Goal: Information Seeking & Learning: Learn about a topic

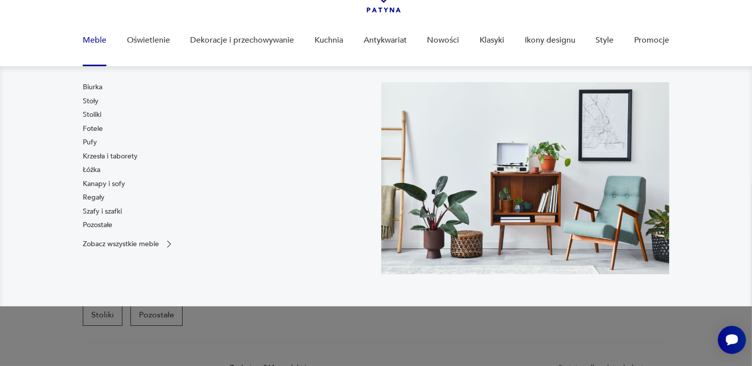
click at [92, 41] on link "Meble" at bounding box center [95, 40] width 24 height 39
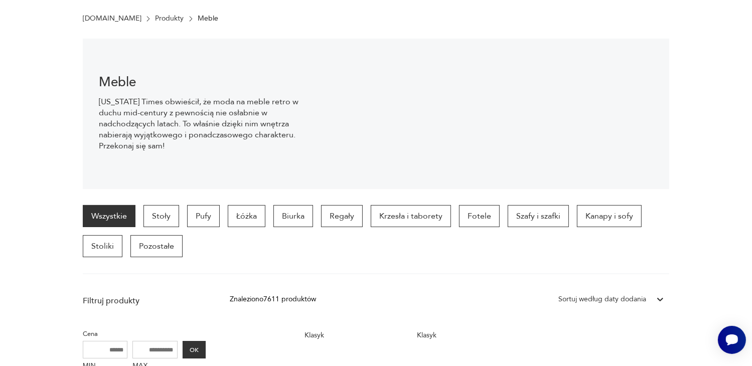
scroll to position [49, 0]
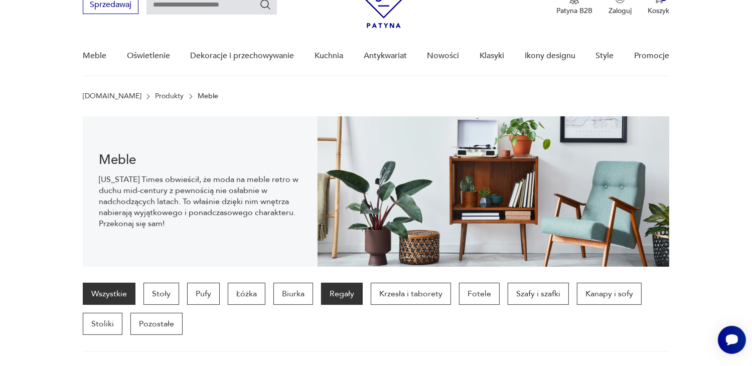
click at [340, 292] on p "Regały" at bounding box center [342, 294] width 42 height 22
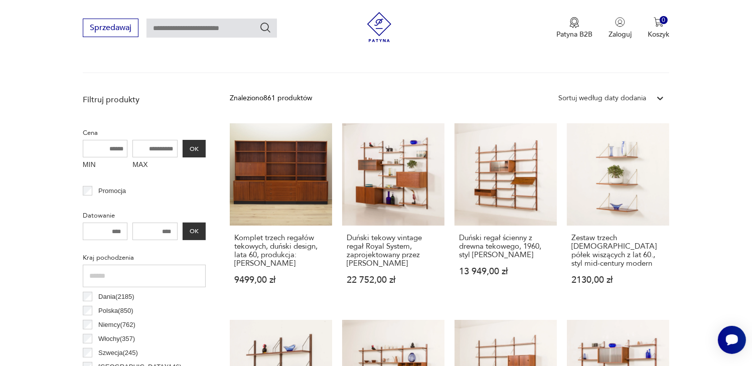
scroll to position [366, 0]
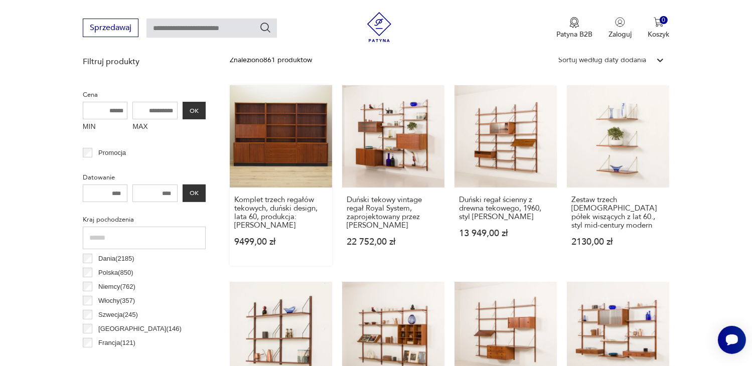
click at [284, 131] on link "Komplet trzech regałów tekowych, duński design, lata 60, produkcja: [PERSON_NAM…" at bounding box center [281, 175] width 102 height 181
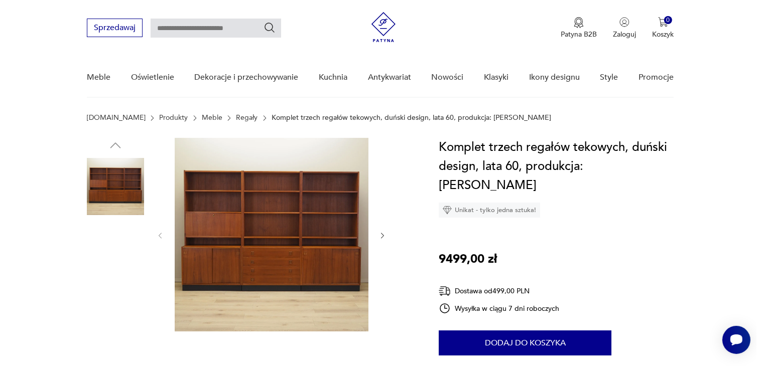
scroll to position [100, 0]
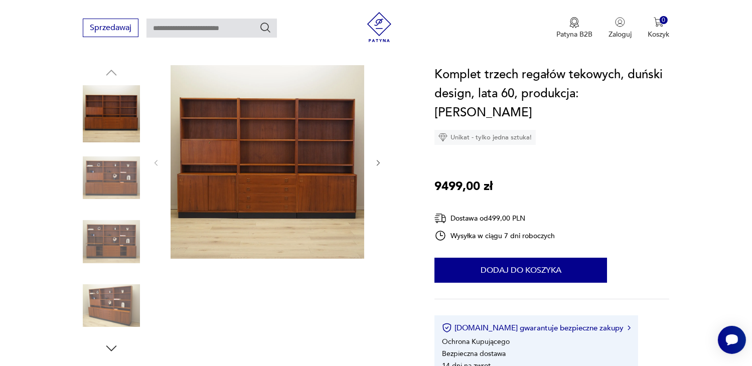
click at [245, 162] on img at bounding box center [268, 162] width 194 height 194
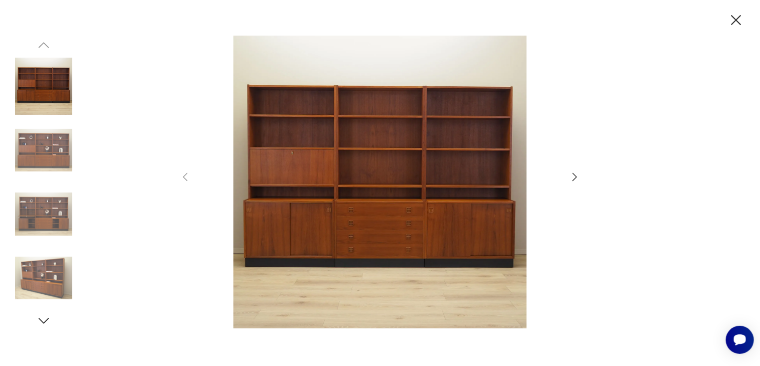
click at [575, 178] on icon "button" at bounding box center [575, 177] width 5 height 8
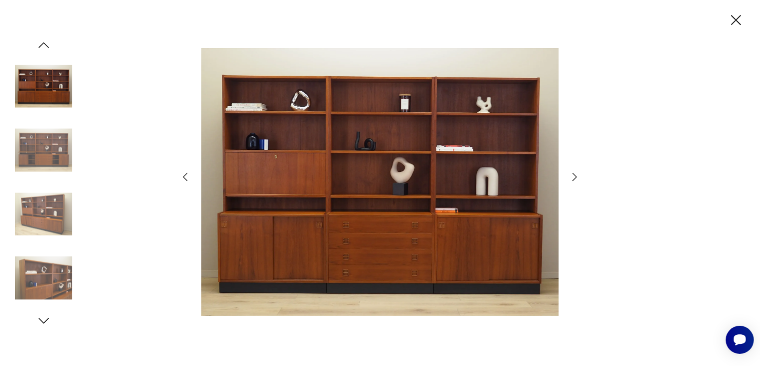
click at [575, 178] on icon "button" at bounding box center [575, 177] width 5 height 8
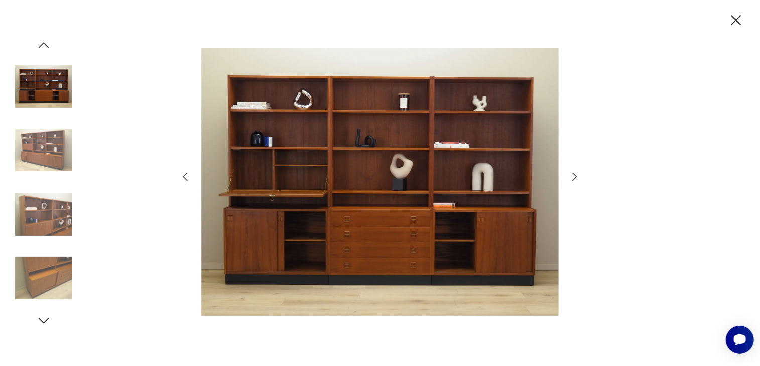
click at [575, 178] on icon "button" at bounding box center [575, 177] width 5 height 8
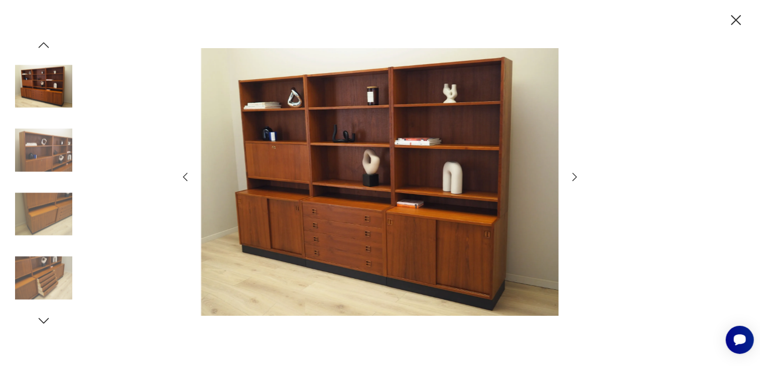
click at [575, 178] on icon "button" at bounding box center [575, 177] width 5 height 8
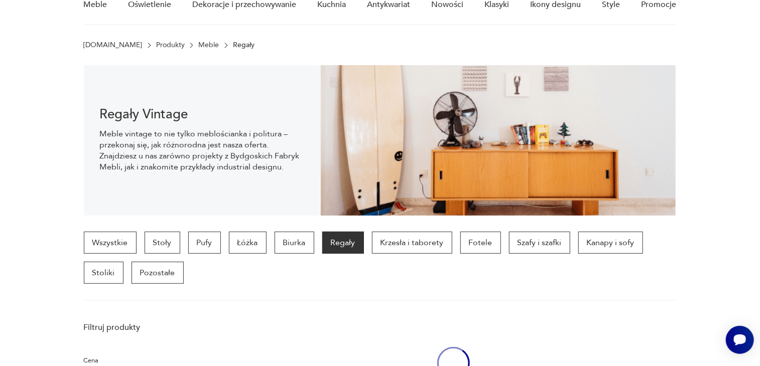
scroll to position [366, 0]
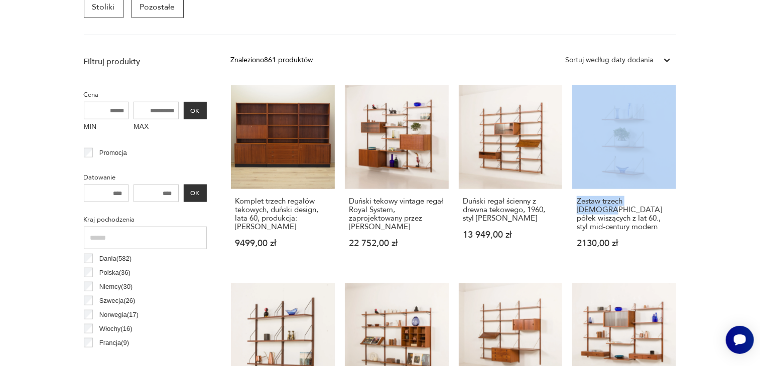
drag, startPoint x: 695, startPoint y: 203, endPoint x: 706, endPoint y: 121, distance: 83.1
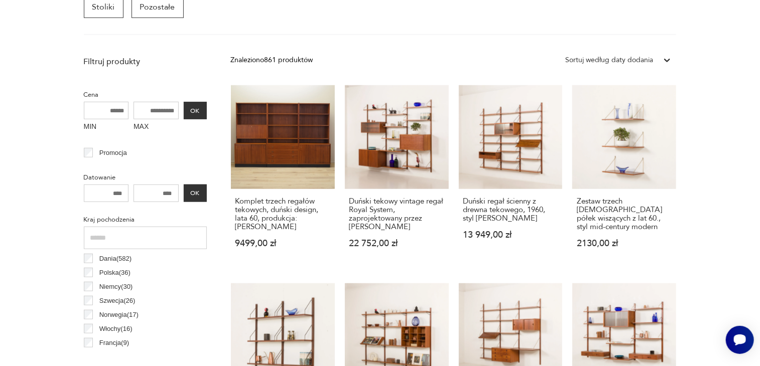
drag, startPoint x: 718, startPoint y: 325, endPoint x: 721, endPoint y: 215, distance: 110.0
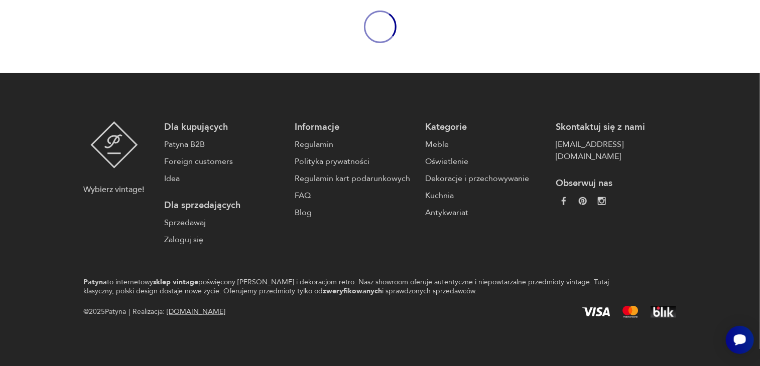
scroll to position [49, 0]
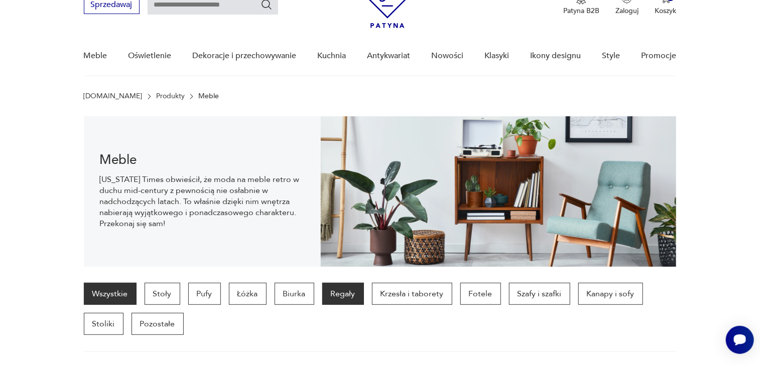
click at [344, 294] on p "Regały" at bounding box center [343, 294] width 42 height 22
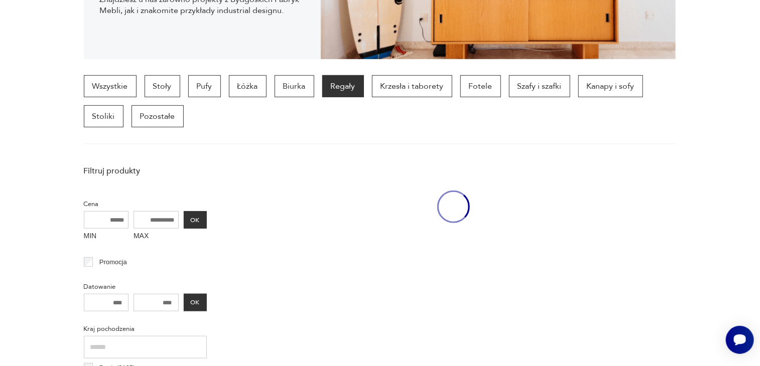
scroll to position [266, 0]
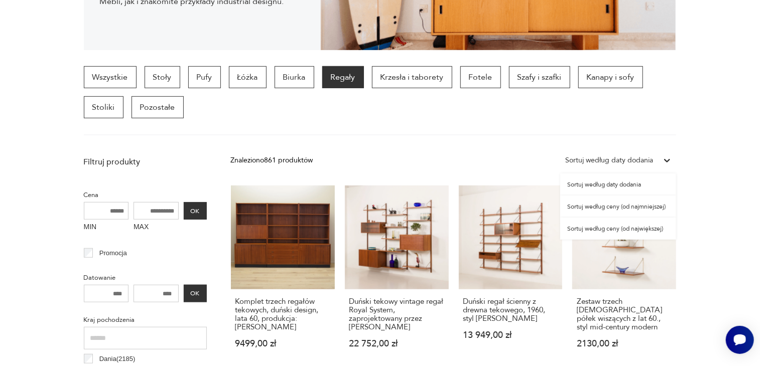
click at [666, 161] on icon at bounding box center [667, 161] width 10 height 10
click at [638, 209] on div "Sortuj według ceny (od najmniejszej)" at bounding box center [618, 207] width 116 height 22
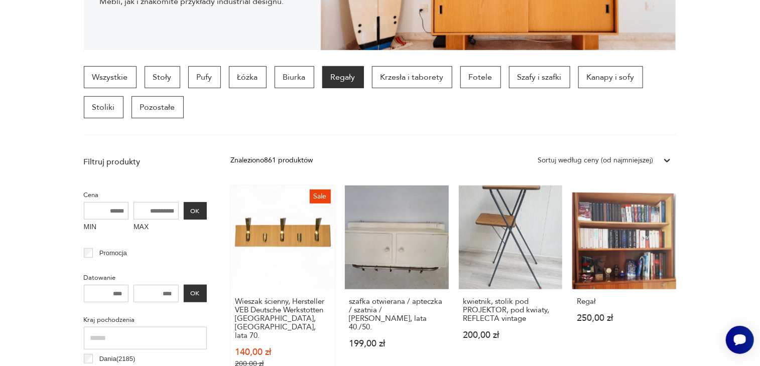
click at [231, 291] on div "Wieszak ścienny, Hersteller VEB Deutsche Werkstotten [GEOGRAPHIC_DATA], [GEOGRA…" at bounding box center [283, 339] width 104 height 98
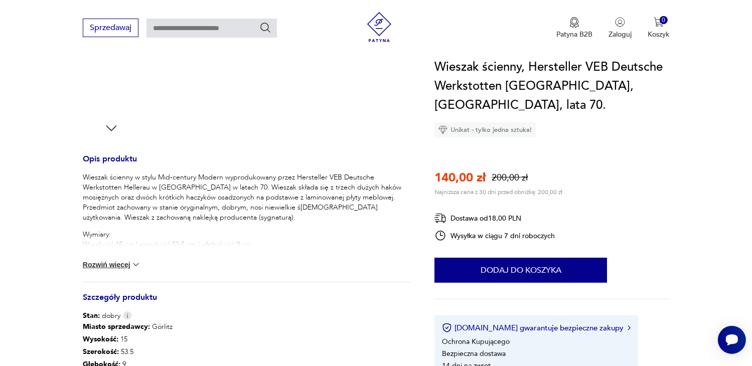
scroll to position [502, 0]
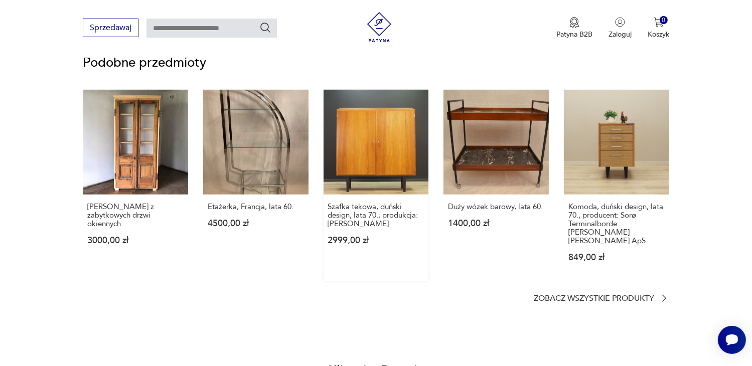
click at [369, 139] on link "Szafka tekowa, duński design, lata 70., produkcja: [PERSON_NAME] 2999,00 zł" at bounding box center [376, 186] width 105 height 192
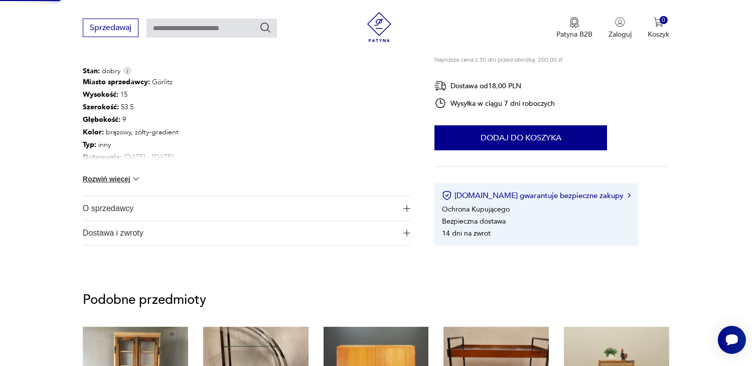
scroll to position [242, 0]
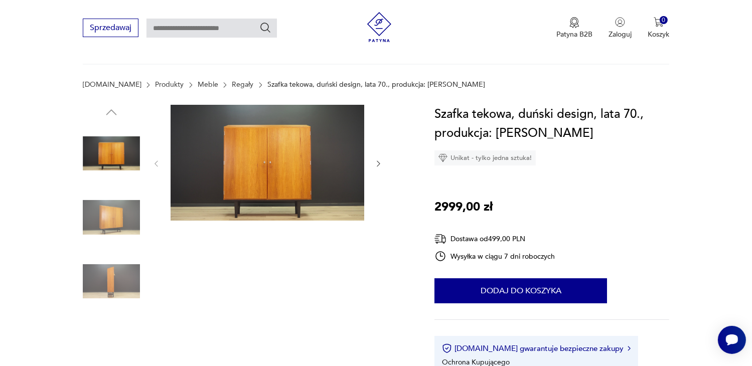
scroll to position [100, 0]
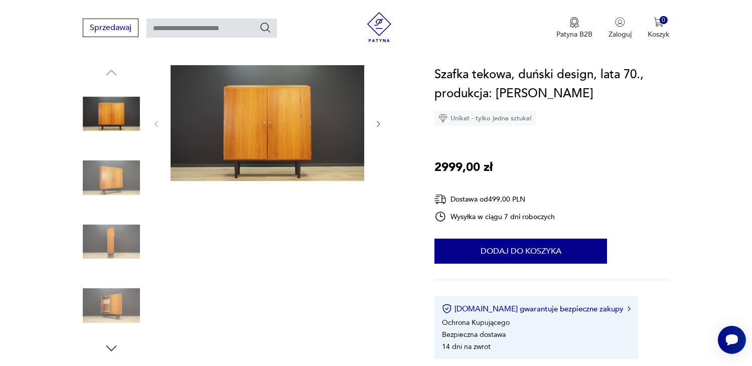
click at [268, 119] on img at bounding box center [268, 123] width 194 height 116
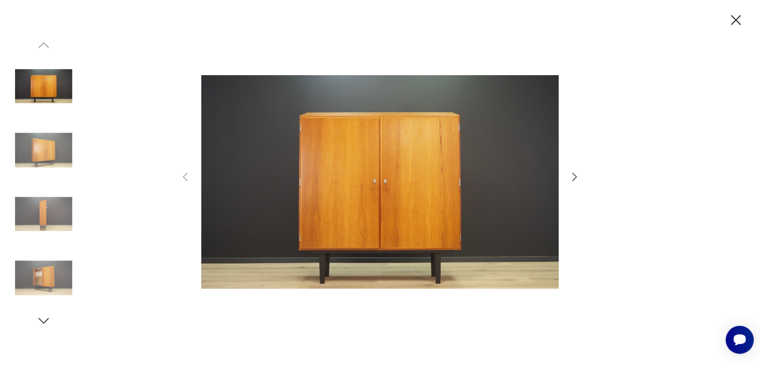
click at [738, 24] on icon "button" at bounding box center [736, 21] width 18 height 18
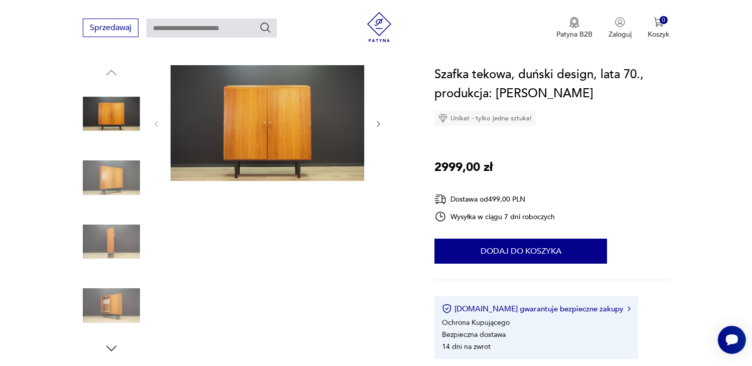
click at [294, 129] on img at bounding box center [268, 123] width 194 height 116
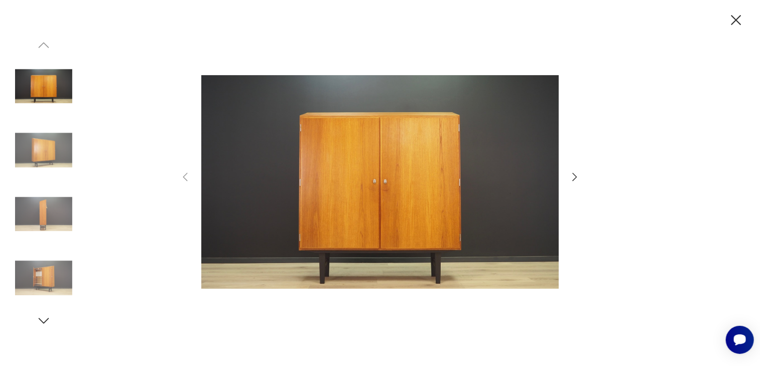
click at [576, 179] on icon "button" at bounding box center [575, 177] width 12 height 12
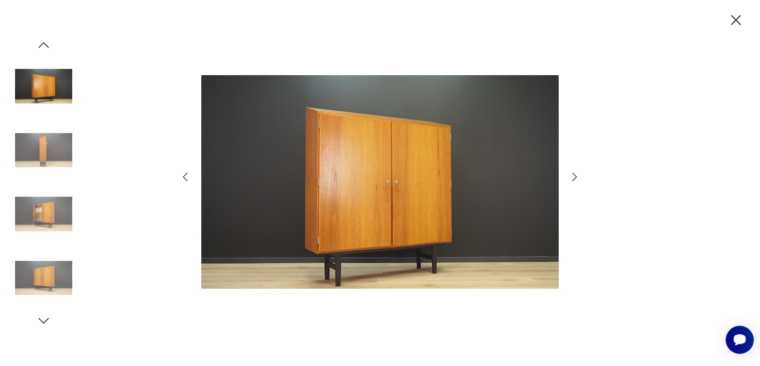
click at [574, 174] on icon "button" at bounding box center [575, 177] width 5 height 8
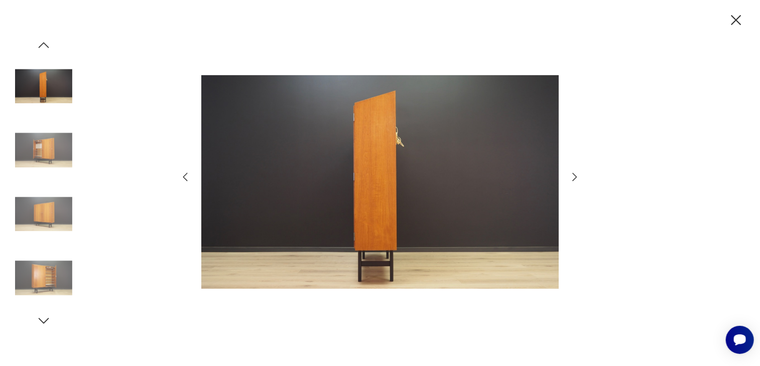
click at [574, 174] on icon "button" at bounding box center [575, 177] width 5 height 8
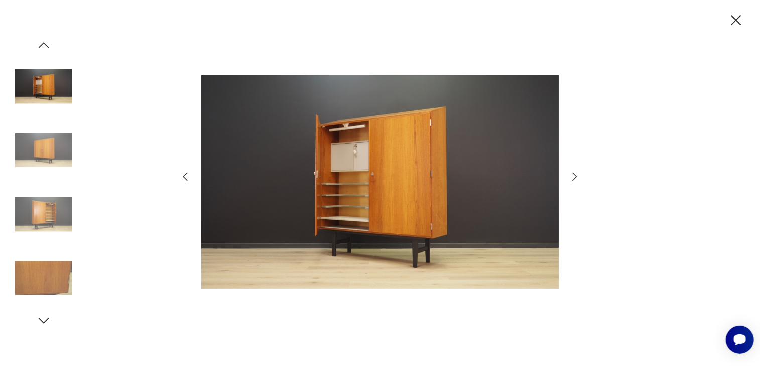
click at [573, 175] on icon "button" at bounding box center [575, 177] width 12 height 12
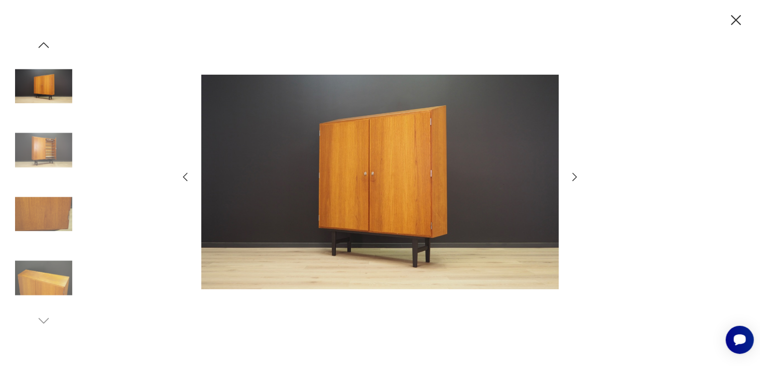
click at [574, 177] on icon "button" at bounding box center [575, 177] width 12 height 12
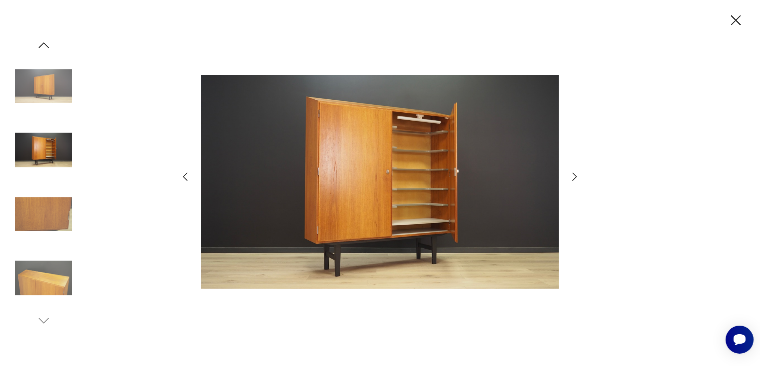
click at [574, 177] on icon "button" at bounding box center [575, 177] width 12 height 12
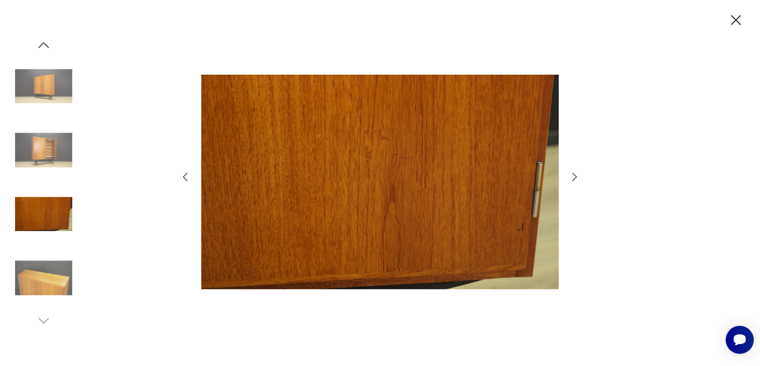
click at [574, 177] on icon "button" at bounding box center [575, 177] width 12 height 12
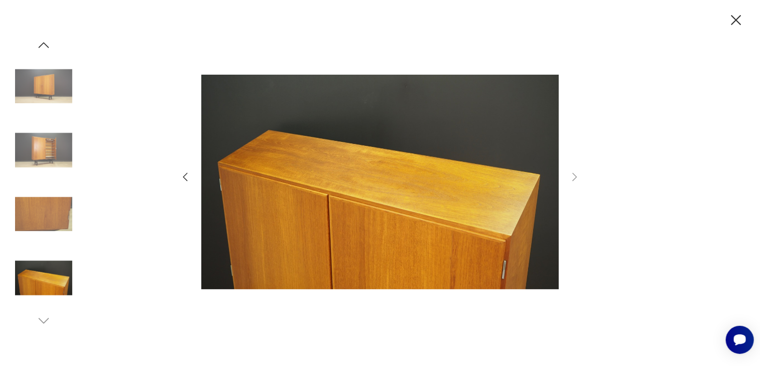
click at [739, 18] on icon "button" at bounding box center [736, 20] width 10 height 10
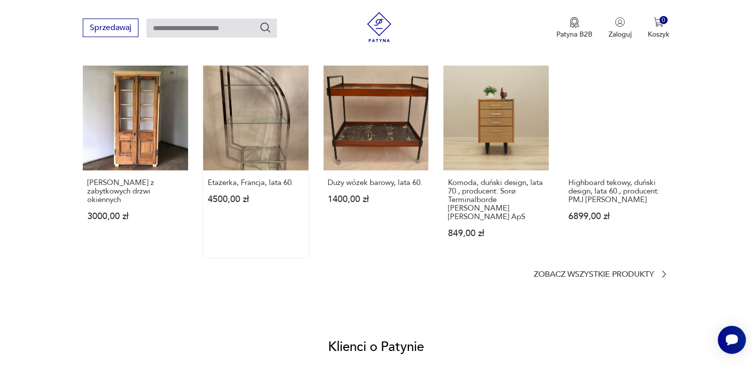
scroll to position [803, 0]
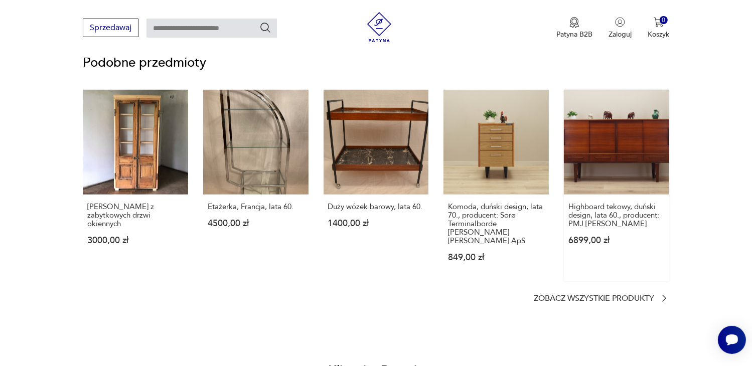
click at [612, 141] on link "Highboard tekowy, duński design, lata 60., producent: PMJ Viby J 6899,00 zł" at bounding box center [616, 186] width 105 height 192
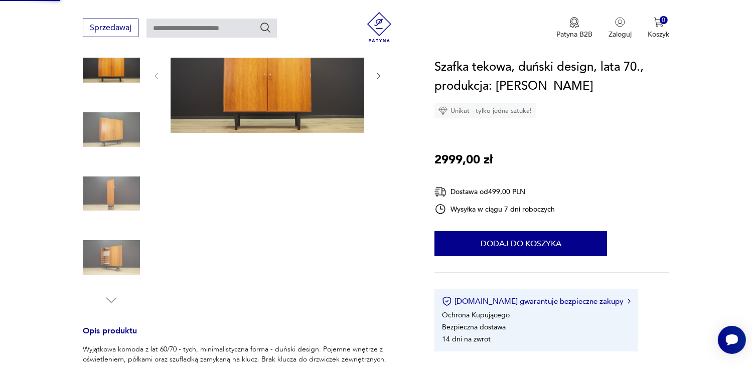
scroll to position [38, 0]
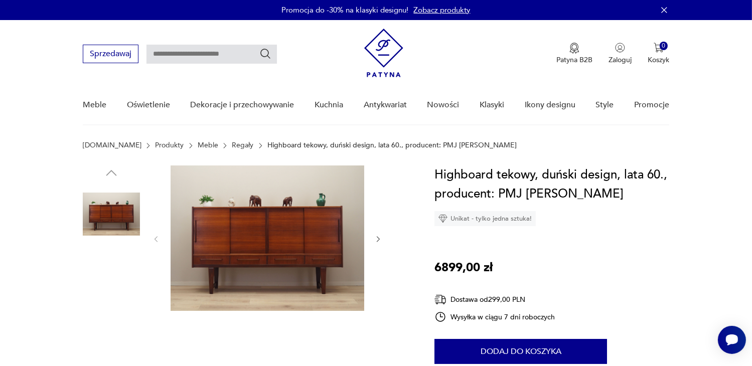
click at [249, 241] on img at bounding box center [268, 239] width 194 height 146
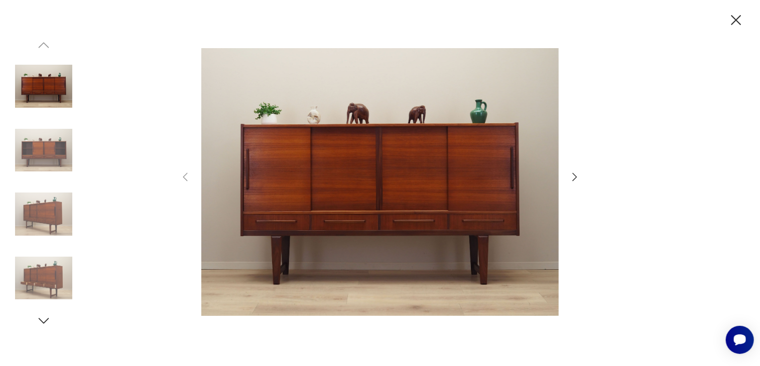
click at [574, 173] on icon "button" at bounding box center [575, 177] width 12 height 12
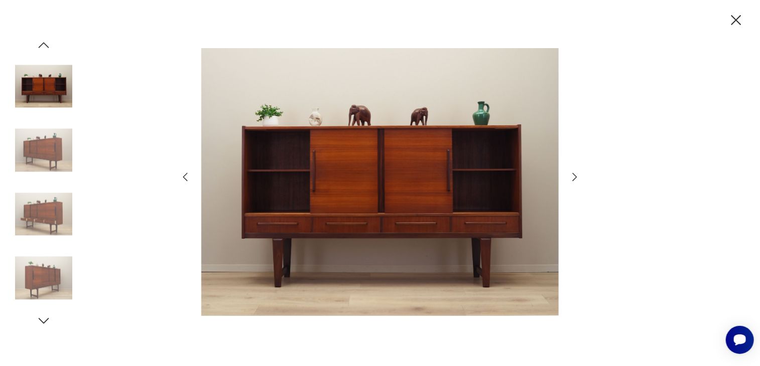
click at [574, 173] on icon "button" at bounding box center [575, 177] width 12 height 12
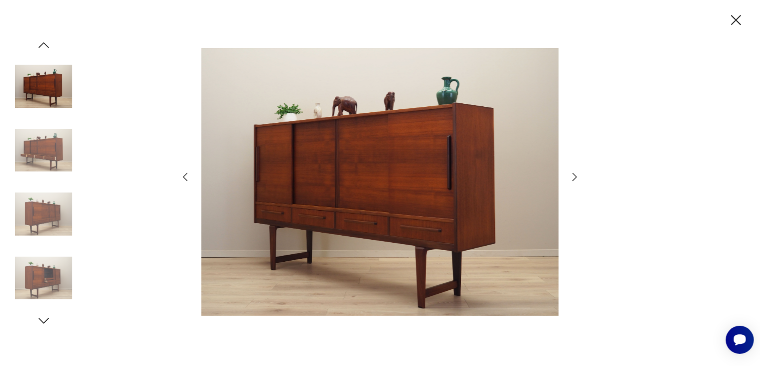
click at [574, 173] on icon "button" at bounding box center [575, 177] width 12 height 12
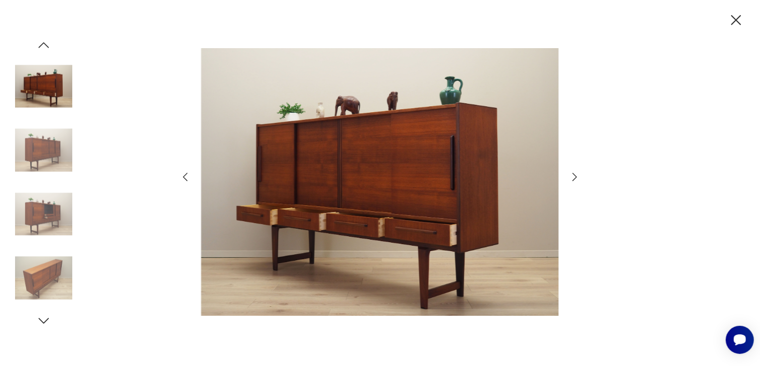
click at [574, 173] on icon "button" at bounding box center [575, 177] width 12 height 12
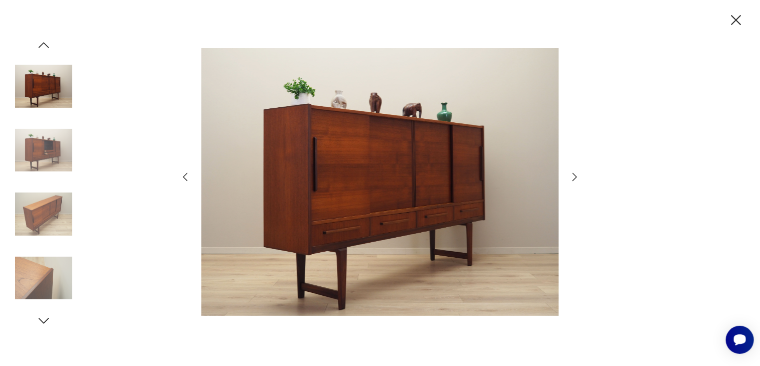
click at [735, 19] on icon "button" at bounding box center [736, 20] width 10 height 10
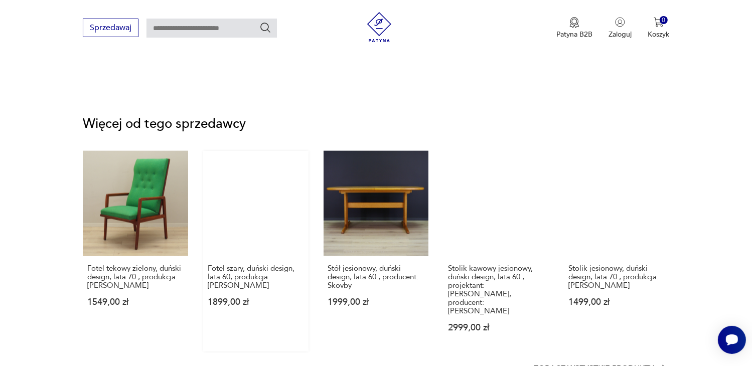
scroll to position [1355, 0]
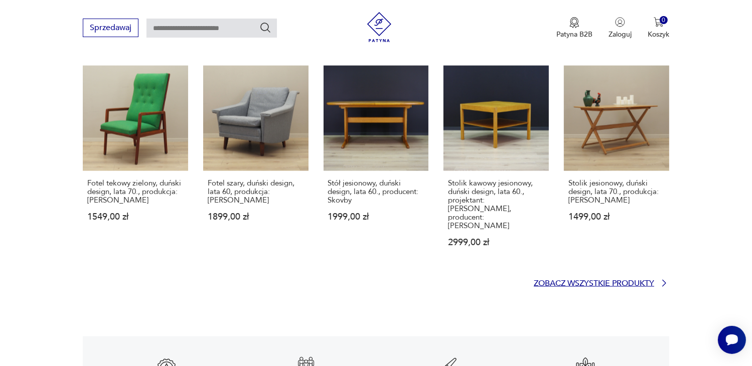
click at [564, 281] on p "Zobacz wszystkie produkty" at bounding box center [594, 284] width 120 height 7
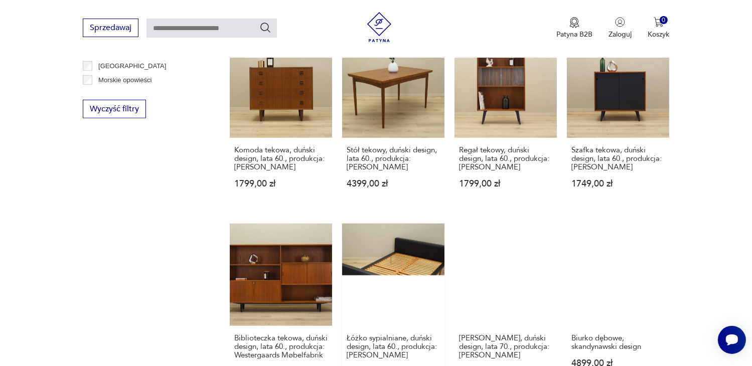
scroll to position [773, 0]
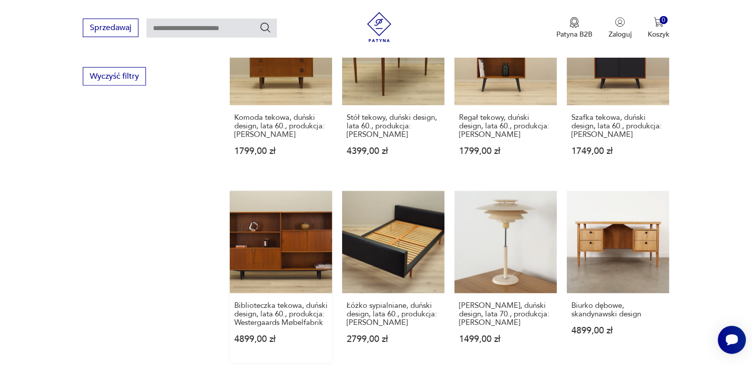
click at [277, 237] on link "Biblioteczka tekowa, duński design, lata 60., produkcja: Westergaards Møbelfabr…" at bounding box center [281, 277] width 102 height 172
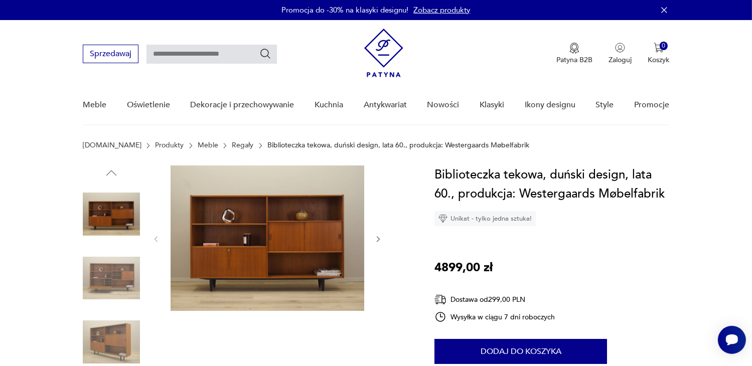
click at [274, 232] on img at bounding box center [268, 239] width 194 height 146
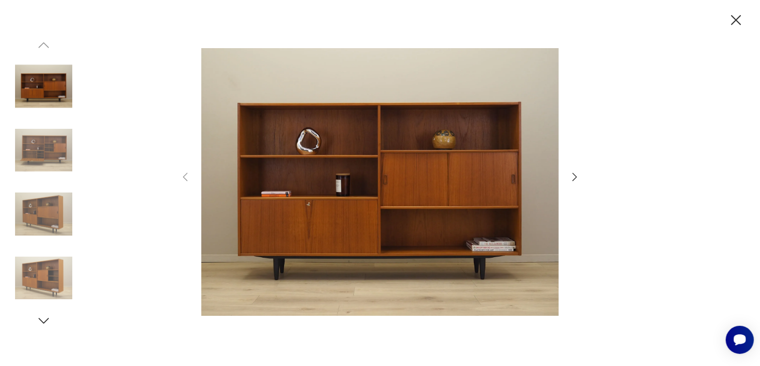
click at [575, 175] on icon "button" at bounding box center [575, 177] width 5 height 8
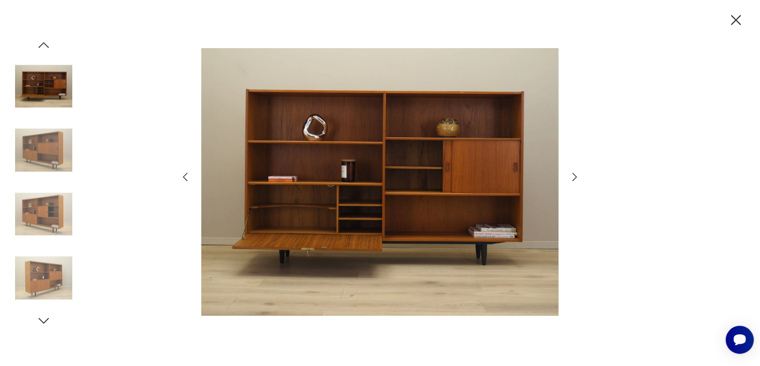
click at [575, 175] on icon "button" at bounding box center [575, 177] width 5 height 8
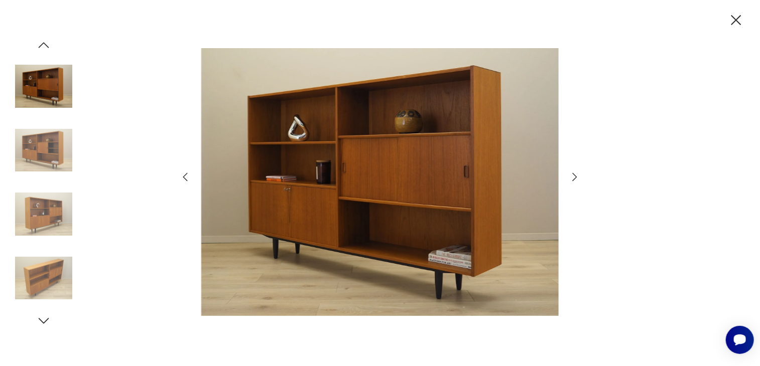
click at [575, 175] on icon "button" at bounding box center [575, 177] width 5 height 8
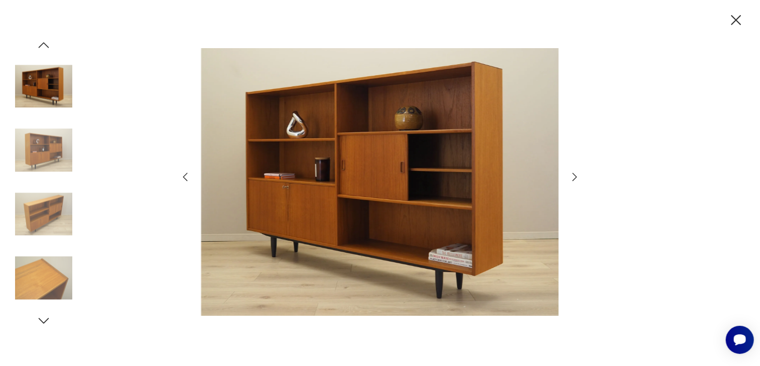
click at [575, 175] on icon "button" at bounding box center [575, 177] width 5 height 8
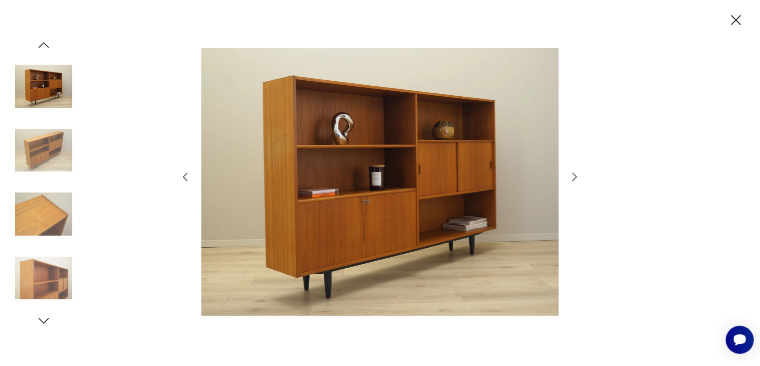
click at [575, 175] on icon "button" at bounding box center [575, 177] width 5 height 8
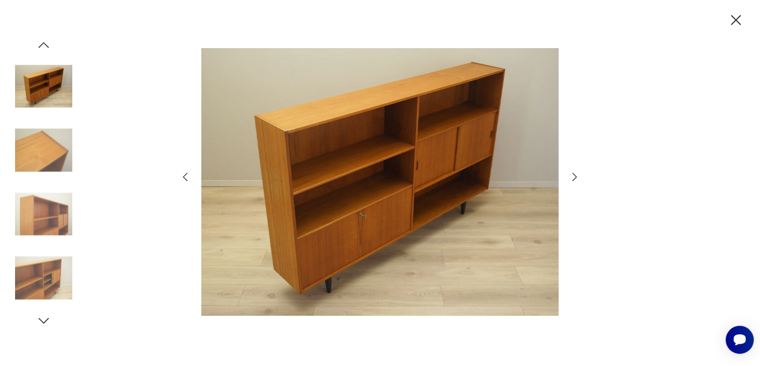
click at [575, 175] on icon "button" at bounding box center [575, 177] width 5 height 8
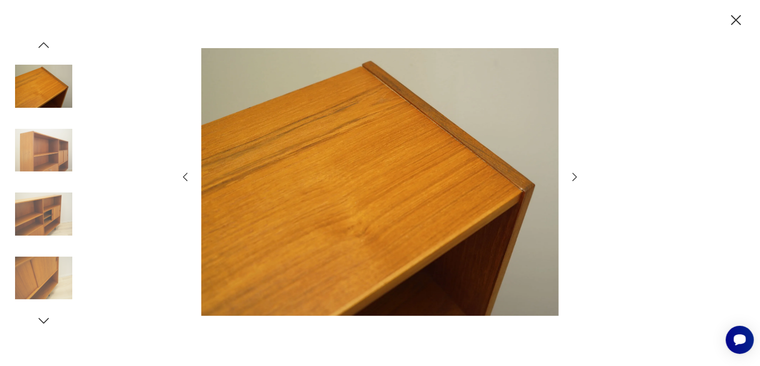
click at [737, 18] on icon "button" at bounding box center [736, 21] width 18 height 18
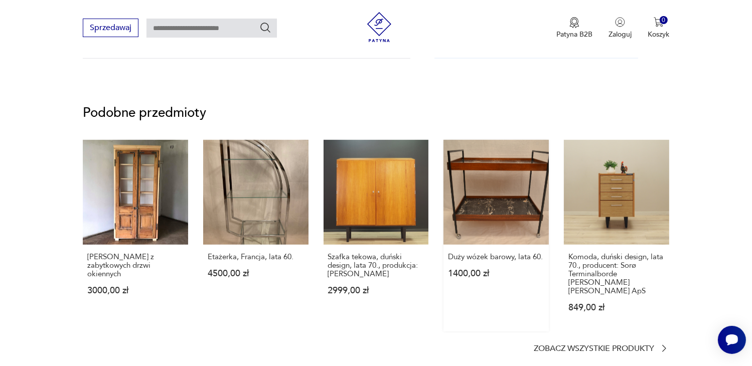
click at [495, 202] on link "Duży wózek barowy, lata 60. 1400,00 zł" at bounding box center [496, 236] width 105 height 192
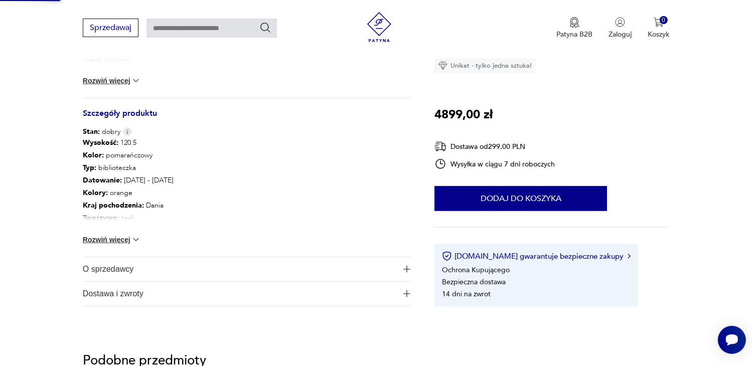
scroll to position [128, 0]
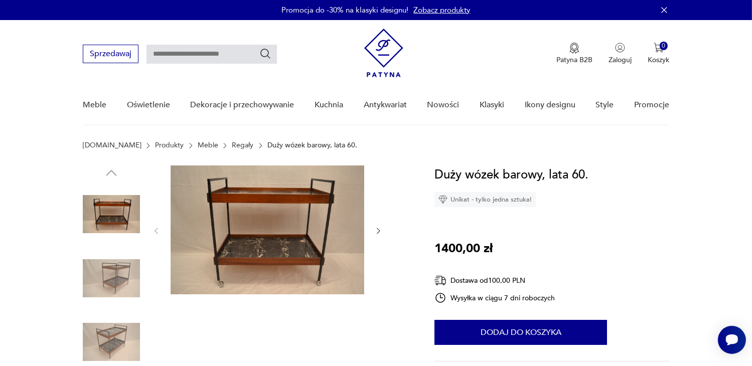
click at [241, 249] on img at bounding box center [268, 230] width 194 height 129
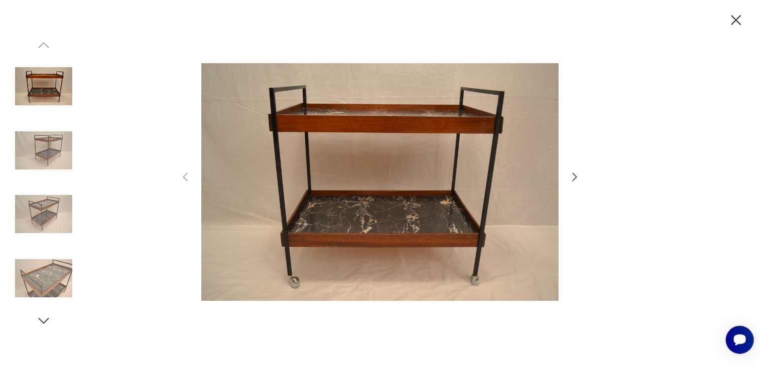
click at [52, 157] on img at bounding box center [43, 150] width 57 height 57
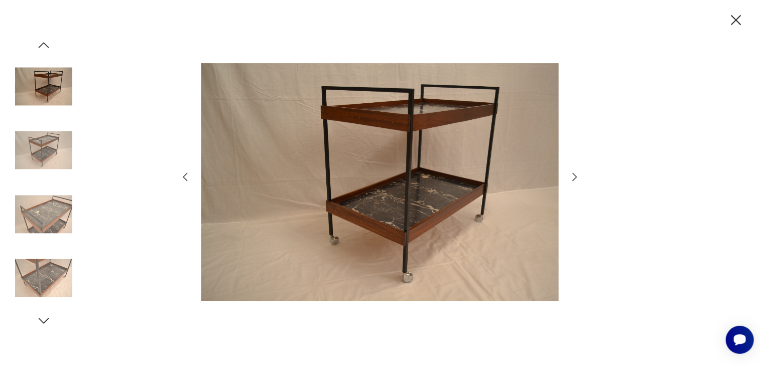
click at [58, 187] on img at bounding box center [43, 214] width 57 height 57
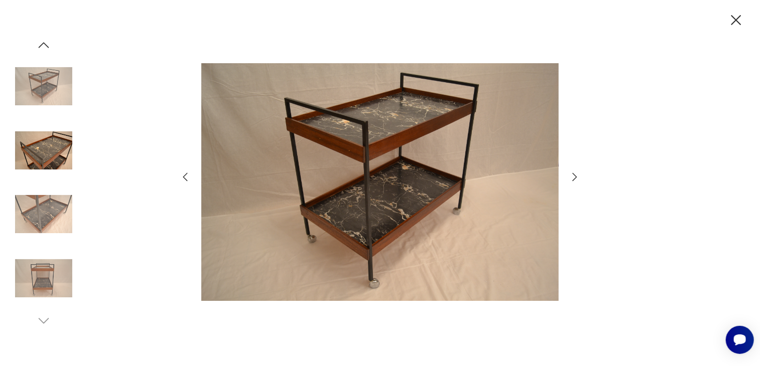
click at [47, 212] on img at bounding box center [43, 214] width 57 height 57
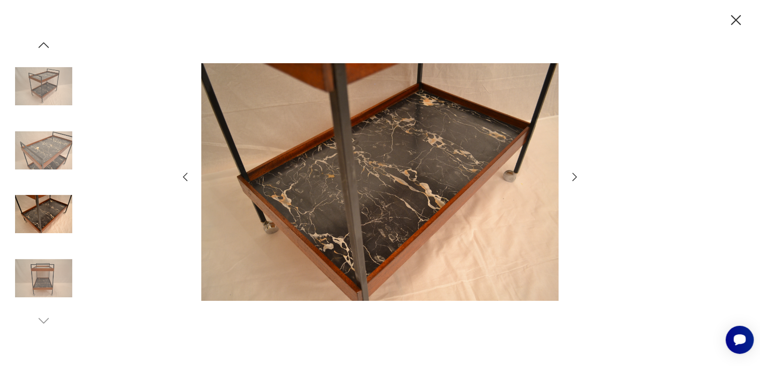
click at [48, 240] on img at bounding box center [43, 214] width 57 height 57
click at [738, 20] on icon "button" at bounding box center [736, 21] width 18 height 18
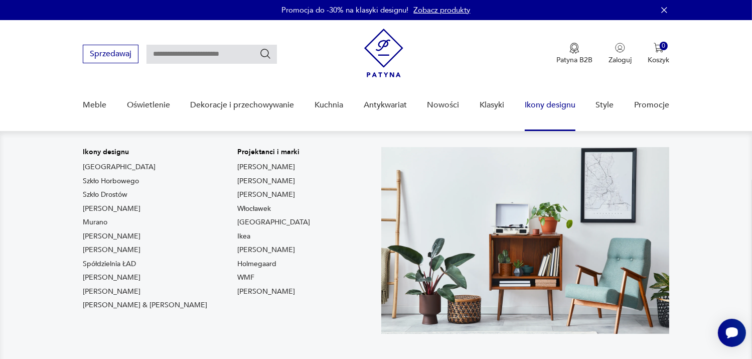
click at [552, 105] on link "Ikony designu" at bounding box center [550, 105] width 51 height 39
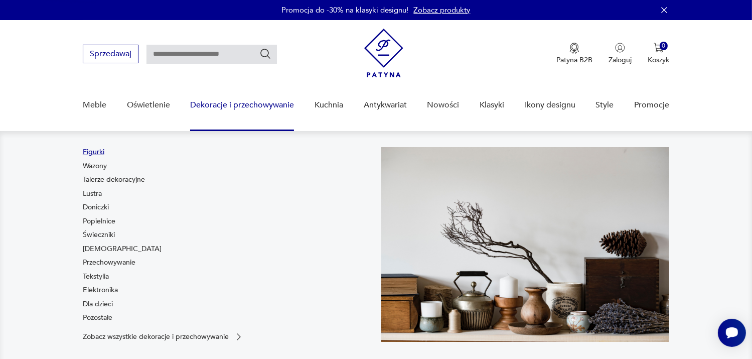
click at [90, 154] on link "Figurki" at bounding box center [94, 152] width 22 height 10
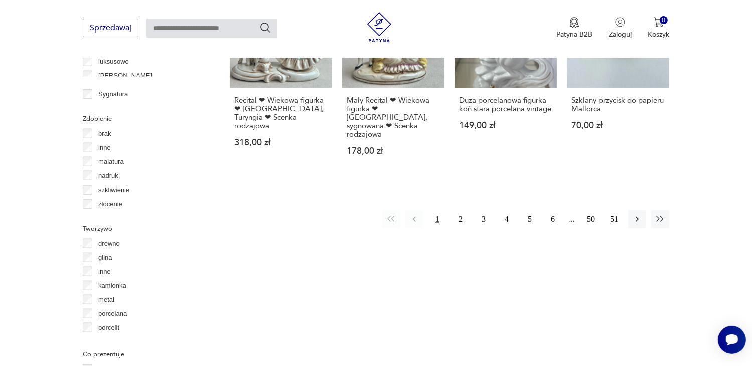
scroll to position [1053, 0]
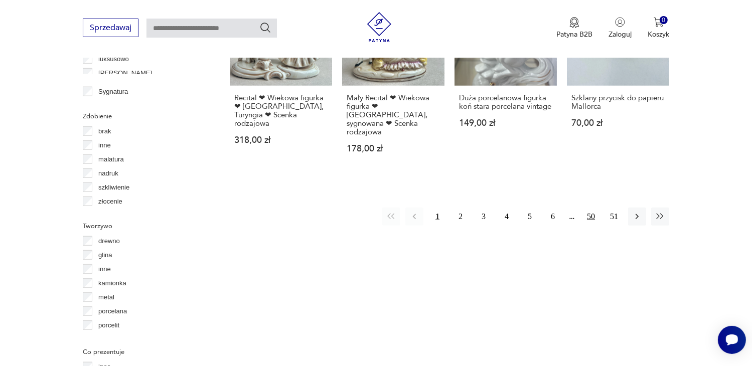
click at [593, 208] on button "50" at bounding box center [591, 217] width 18 height 18
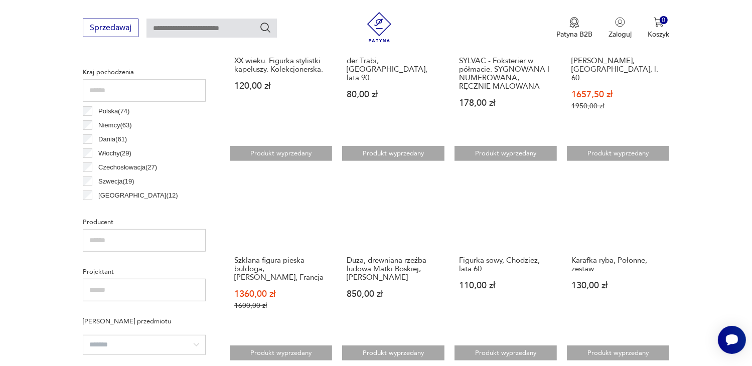
scroll to position [517, 0]
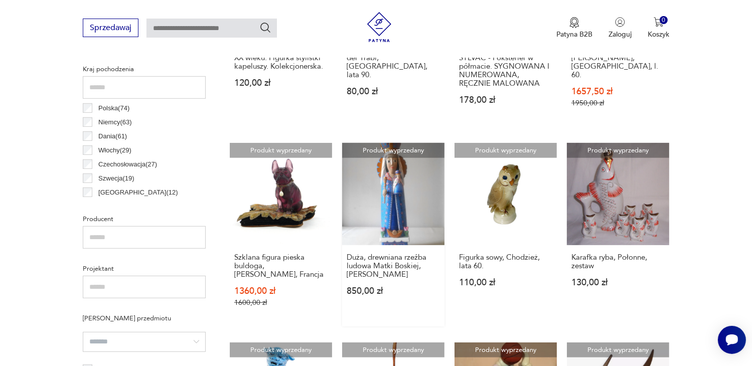
click at [401, 193] on link "Produkt wyprzedany Duża, drewniana rzeźba ludowa Matki Boskiej, [PERSON_NAME] 8…" at bounding box center [393, 235] width 102 height 184
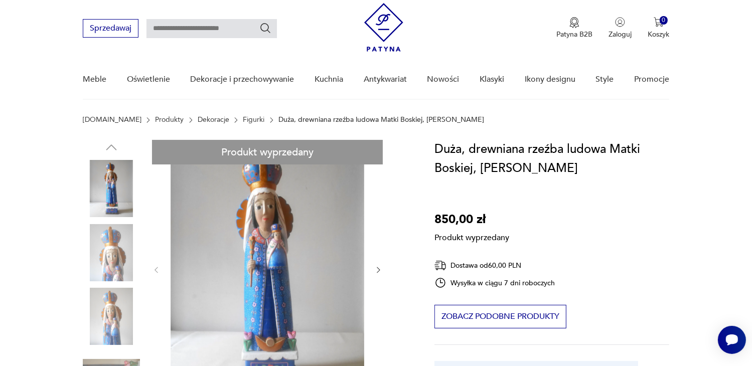
scroll to position [50, 0]
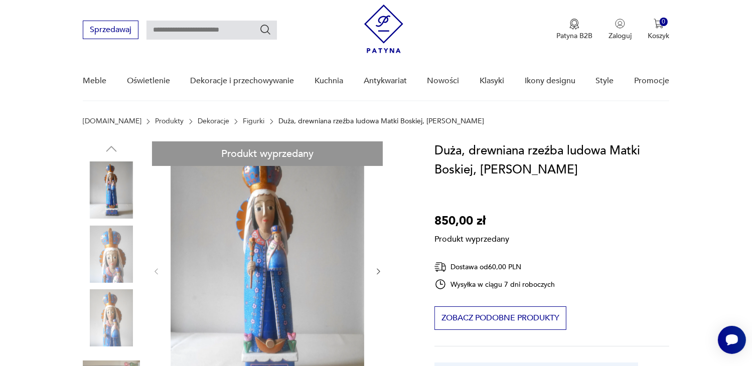
scroll to position [0, 0]
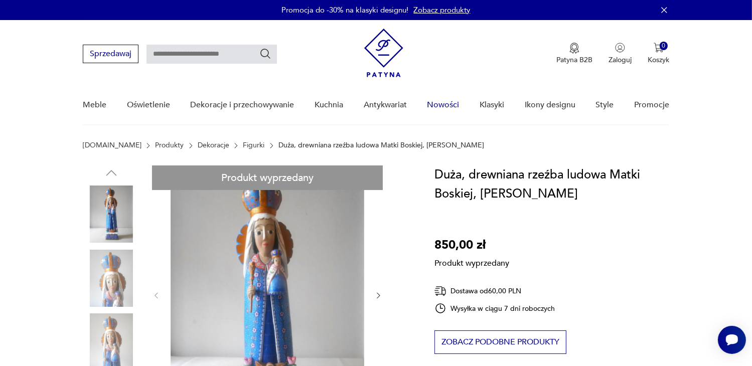
click at [450, 106] on link "Nowości" at bounding box center [443, 105] width 32 height 39
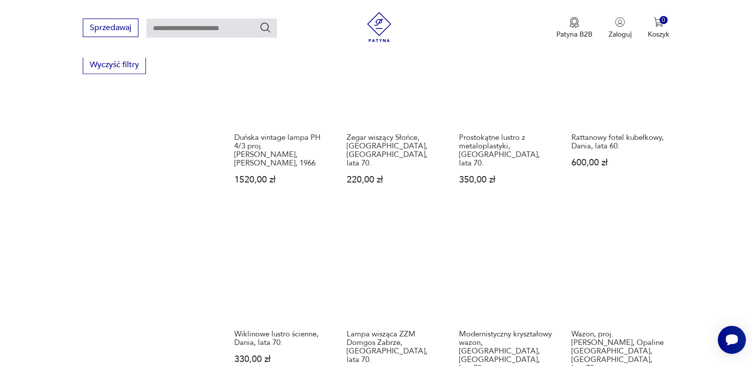
scroll to position [682, 0]
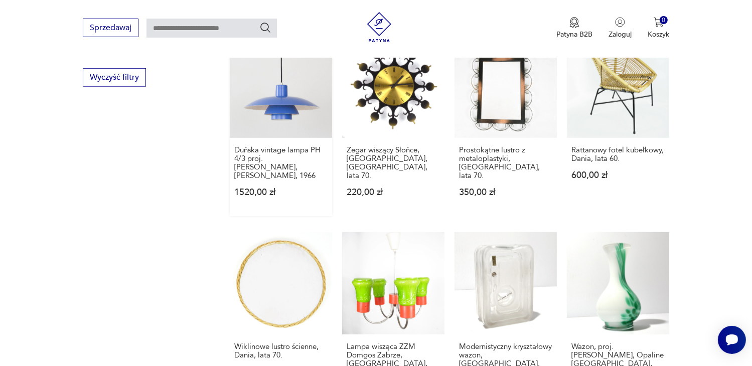
click at [277, 84] on link "Duńska vintage lampa PH 4/3 proj. [PERSON_NAME], [PERSON_NAME], 1966 1520,00 zł" at bounding box center [281, 126] width 102 height 181
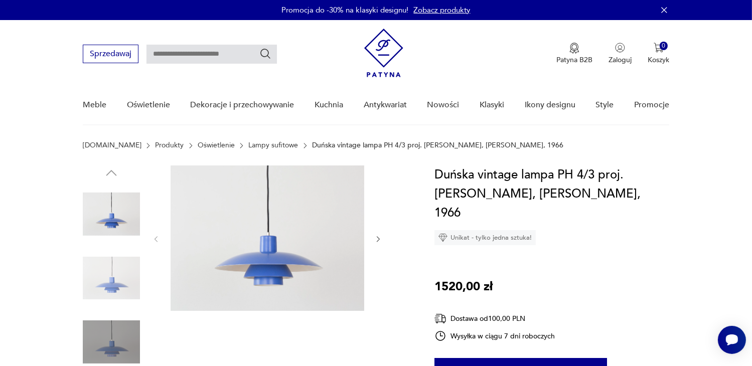
click at [262, 257] on img at bounding box center [268, 239] width 194 height 146
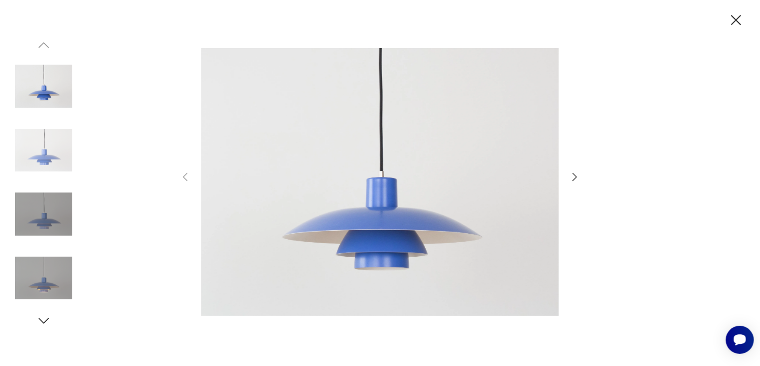
click at [576, 177] on icon "button" at bounding box center [575, 177] width 12 height 12
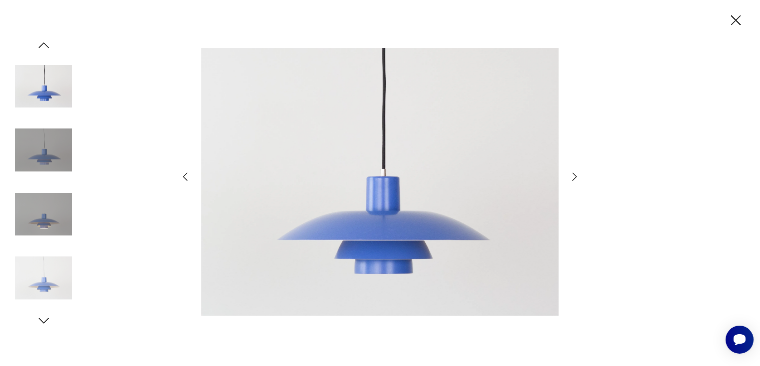
click at [576, 177] on icon "button" at bounding box center [575, 177] width 5 height 8
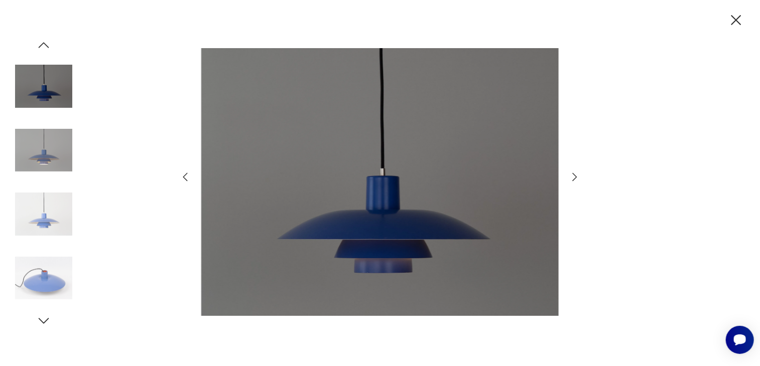
click at [576, 177] on icon "button" at bounding box center [575, 177] width 5 height 8
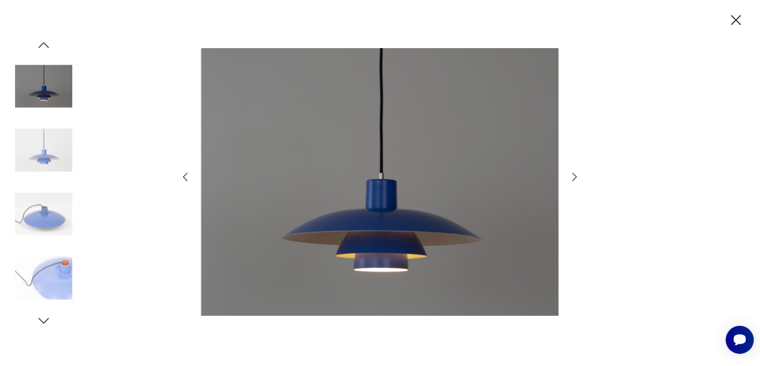
click at [573, 177] on icon "button" at bounding box center [575, 177] width 12 height 12
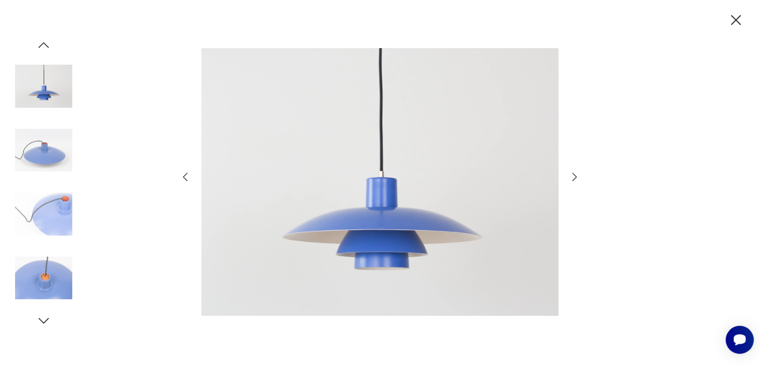
drag, startPoint x: 738, startPoint y: 19, endPoint x: 703, endPoint y: 12, distance: 35.3
click at [738, 19] on icon "button" at bounding box center [736, 20] width 10 height 10
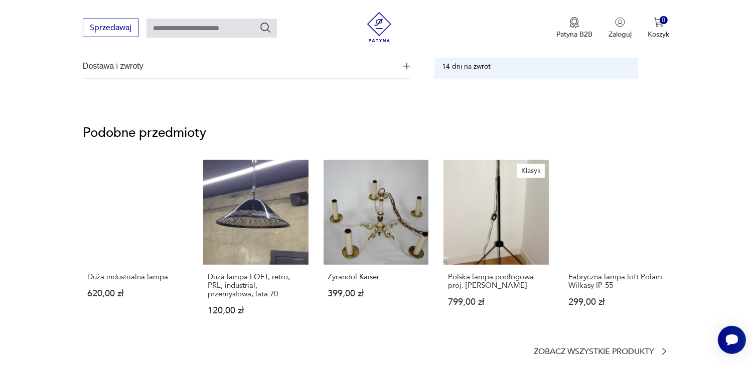
scroll to position [703, 0]
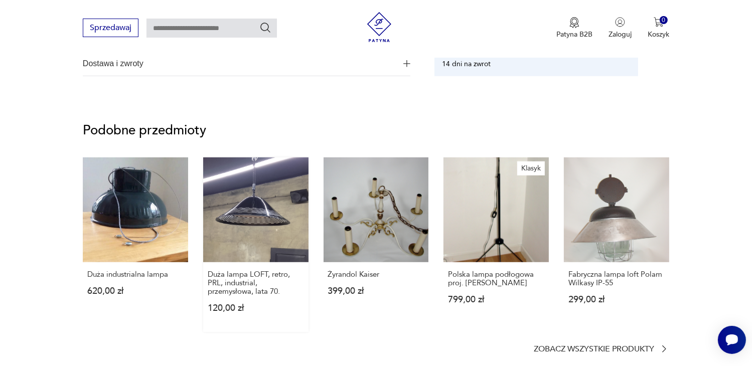
click at [256, 215] on link "Duża lampa LOFT, retro, PRL, industrial, przemysłowa, lata 70. 120,00 zł" at bounding box center [255, 245] width 105 height 175
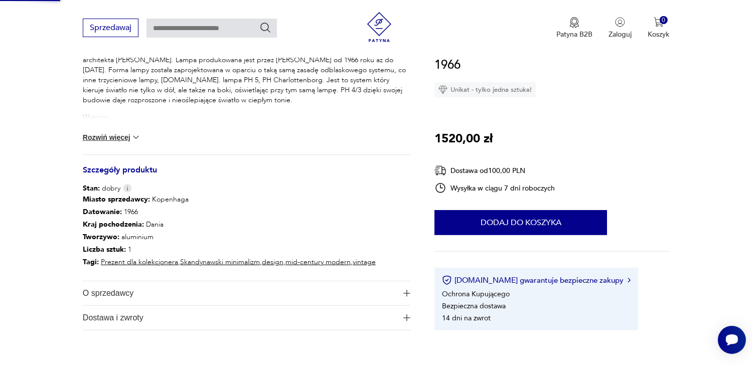
scroll to position [109, 0]
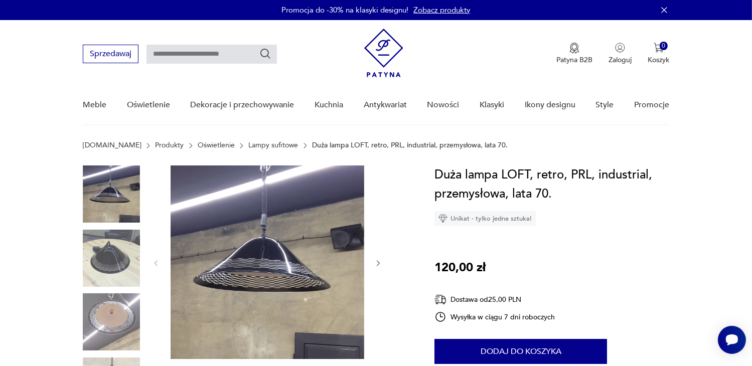
click at [263, 268] on img at bounding box center [268, 263] width 194 height 194
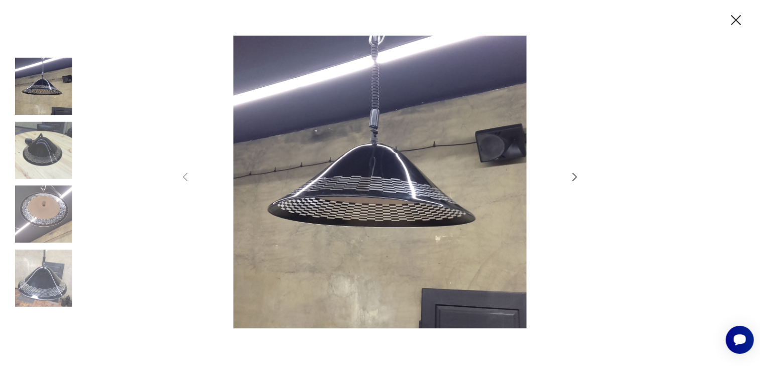
click at [574, 179] on icon "button" at bounding box center [575, 177] width 12 height 12
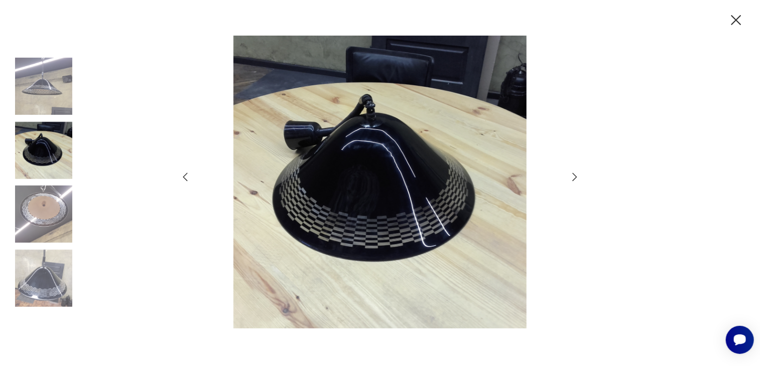
click at [574, 179] on icon "button" at bounding box center [575, 177] width 12 height 12
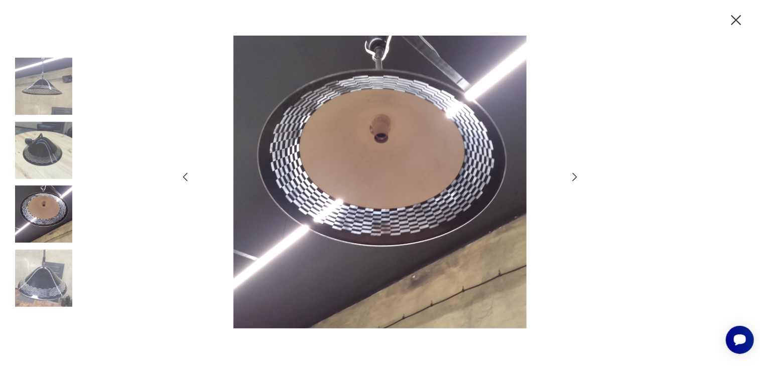
click at [574, 179] on icon "button" at bounding box center [575, 177] width 12 height 12
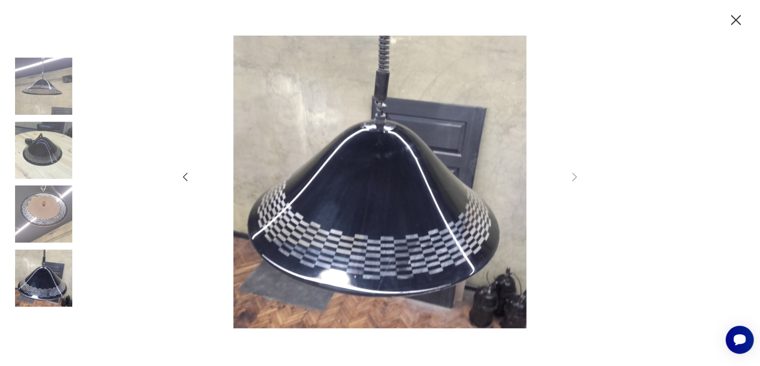
click at [731, 23] on icon "button" at bounding box center [736, 21] width 18 height 18
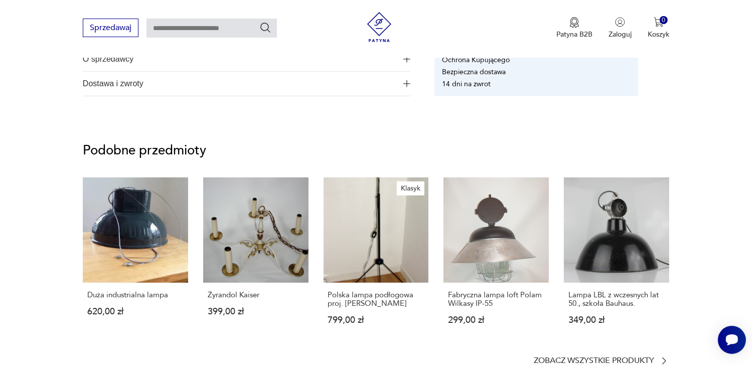
scroll to position [653, 0]
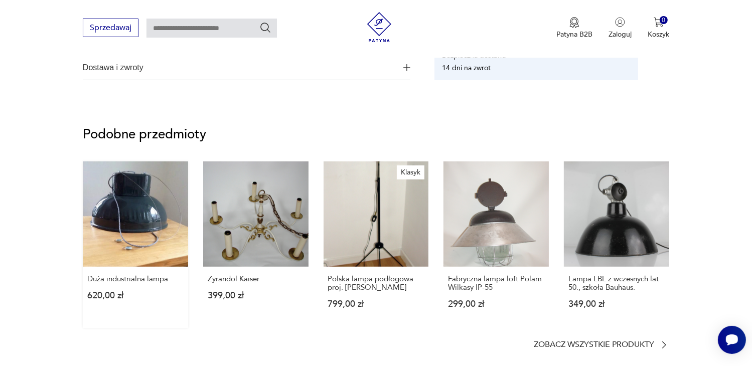
click at [130, 225] on link "Duża industrialna lampa 620,00 zł" at bounding box center [135, 245] width 105 height 167
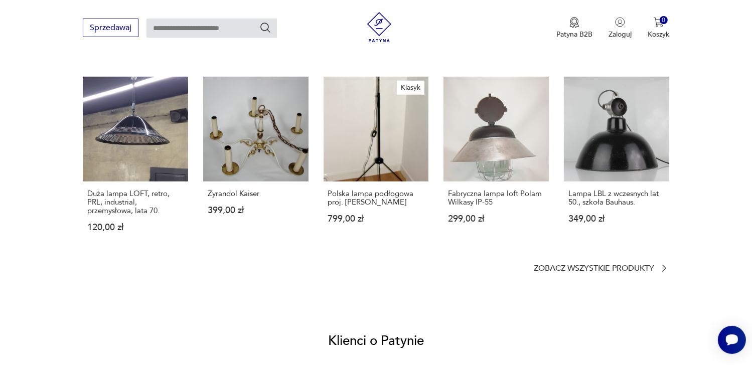
scroll to position [703, 0]
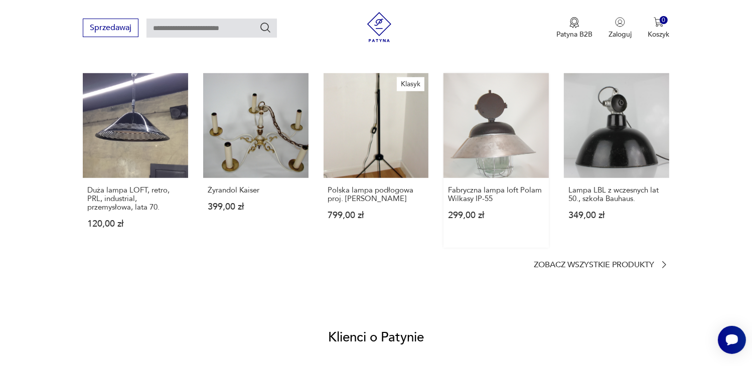
click at [490, 152] on link "Fabryczna lampa loft Polam Wilkasy IP-55 299,00 zł" at bounding box center [496, 160] width 105 height 175
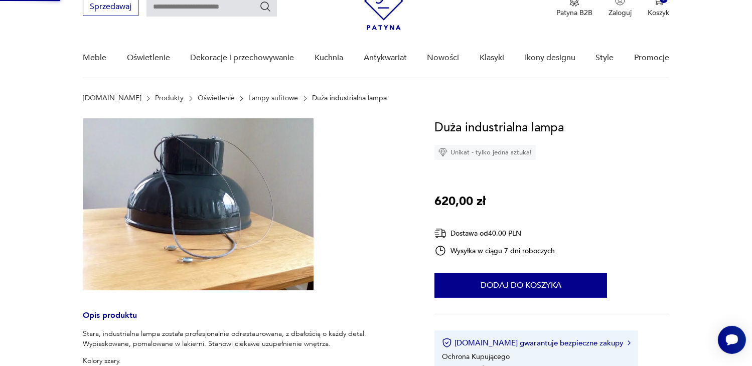
scroll to position [2, 0]
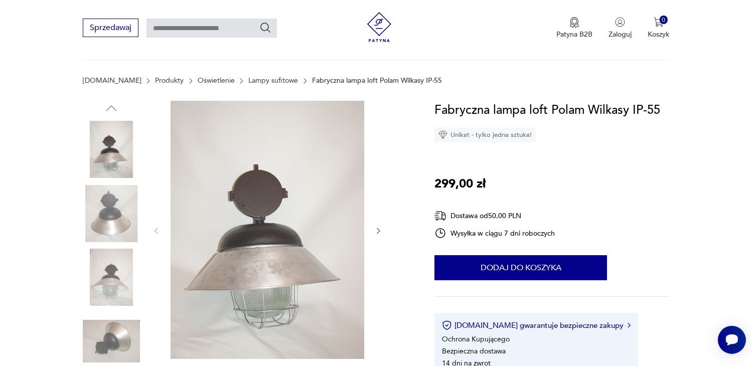
scroll to position [100, 0]
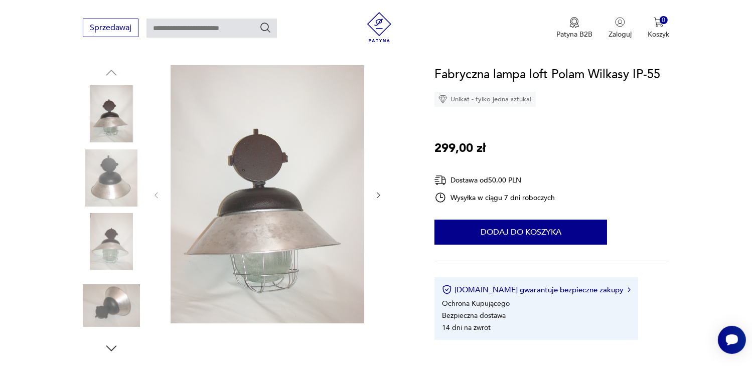
click at [117, 247] on img at bounding box center [111, 241] width 57 height 57
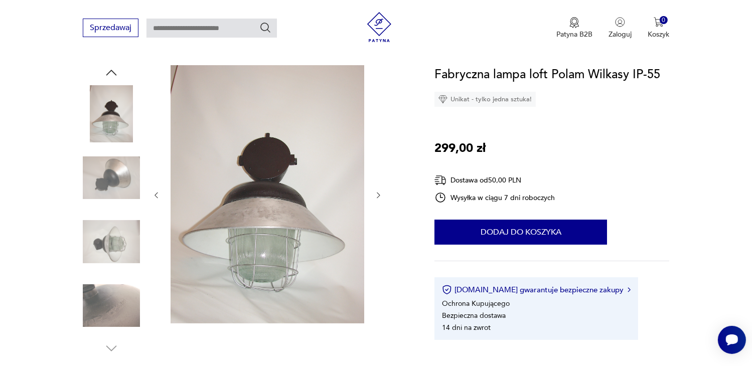
click at [125, 247] on img at bounding box center [111, 241] width 57 height 57
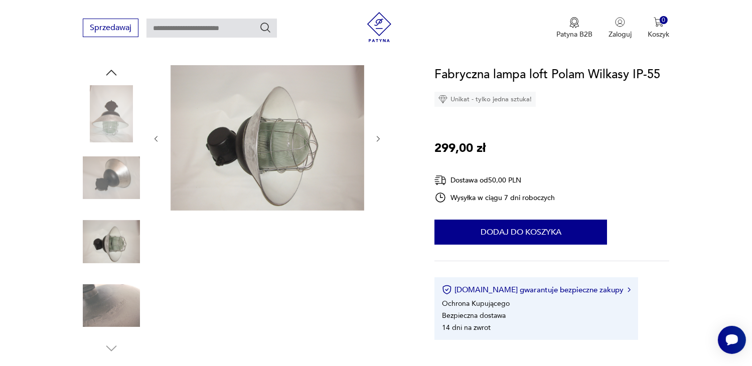
click at [110, 297] on img at bounding box center [111, 306] width 57 height 57
